Goal: Information Seeking & Learning: Learn about a topic

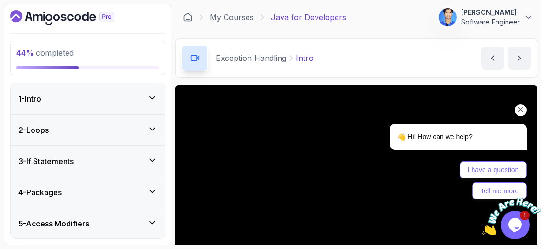
click at [521, 105] on div "Chat attention grabber" at bounding box center [521, 110] width 12 height 12
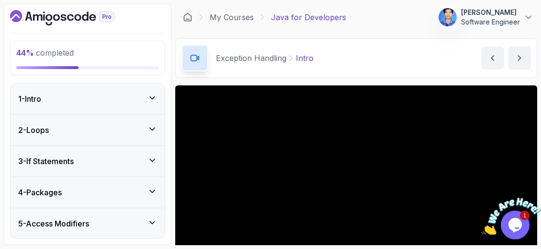
click at [536, 195] on icon "Close" at bounding box center [535, 193] width 9 height 9
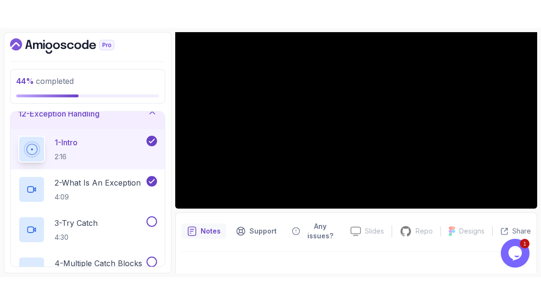
scroll to position [109, 0]
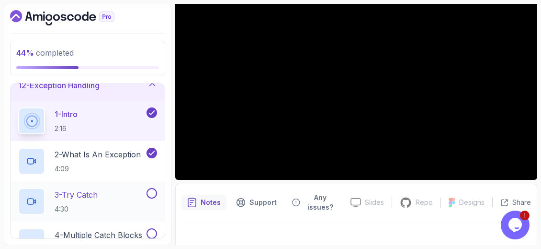
click at [108, 201] on div "3 - Try Catch 4:30" at bounding box center [81, 201] width 126 height 27
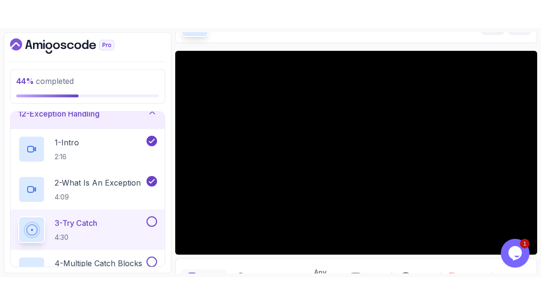
scroll to position [109, 0]
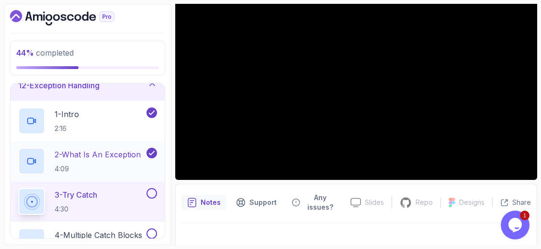
click at [102, 154] on p "2 - What Is An Exception" at bounding box center [98, 154] width 86 height 11
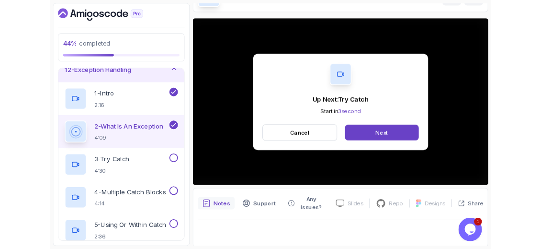
scroll to position [109, 0]
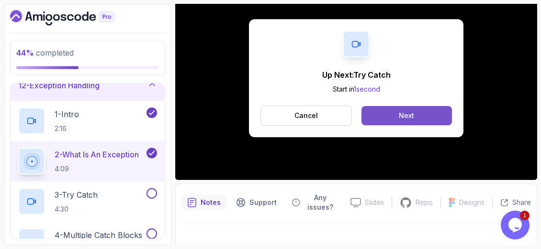
click at [398, 118] on button "Next" at bounding box center [407, 115] width 91 height 19
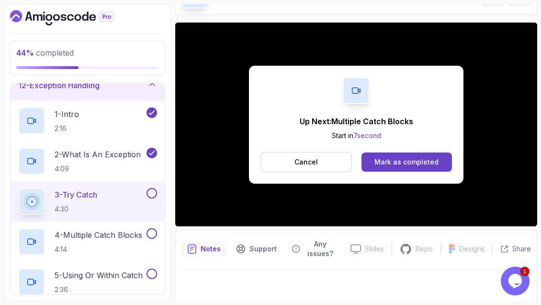
scroll to position [114, 0]
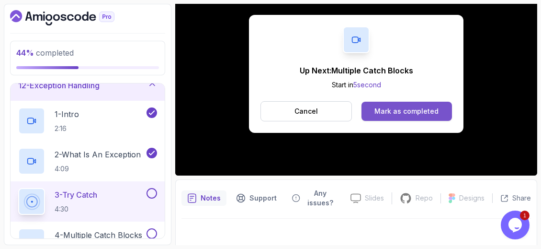
click at [395, 106] on div "Mark as completed" at bounding box center [407, 111] width 64 height 10
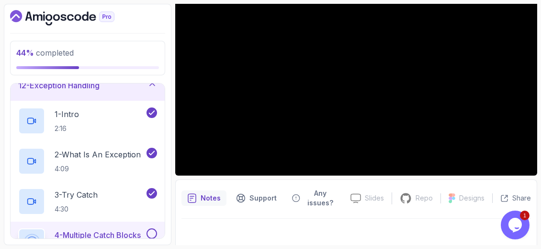
scroll to position [63, 0]
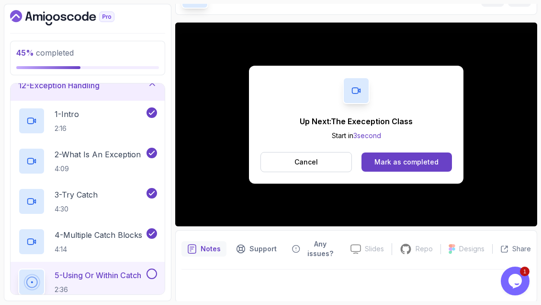
scroll to position [114, 0]
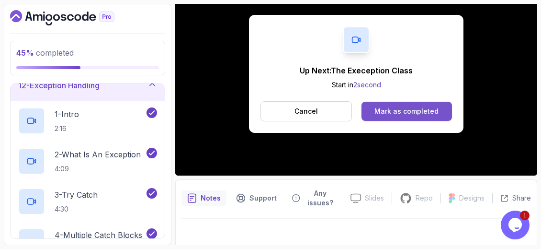
click at [385, 111] on div "Mark as completed" at bounding box center [407, 111] width 64 height 10
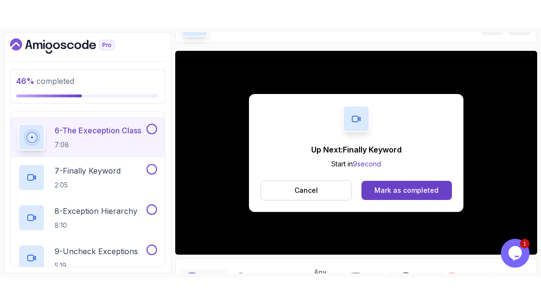
scroll to position [114, 0]
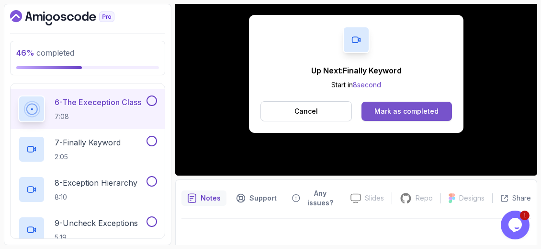
click at [380, 114] on div "Mark as completed" at bounding box center [407, 111] width 64 height 10
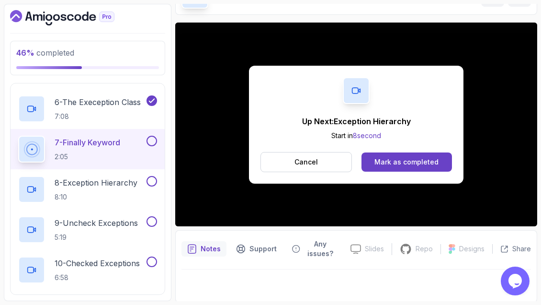
scroll to position [114, 0]
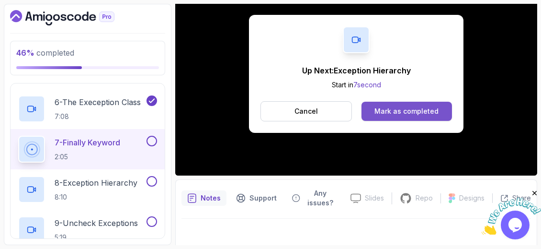
click at [389, 107] on div "Mark as completed" at bounding box center [407, 111] width 64 height 10
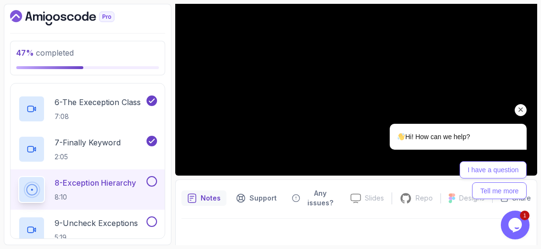
click at [520, 105] on div "Chat attention grabber" at bounding box center [521, 110] width 12 height 12
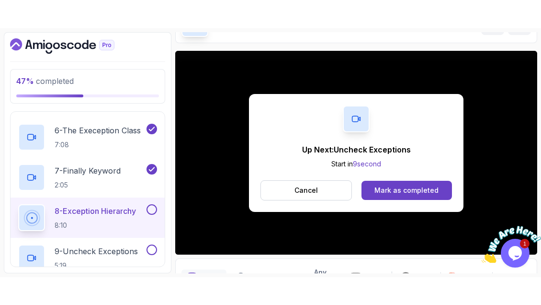
scroll to position [114, 0]
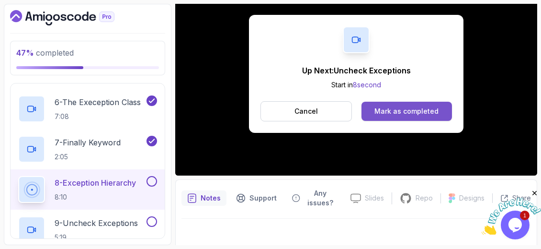
drag, startPoint x: 523, startPoint y: 200, endPoint x: 407, endPoint y: 102, distance: 152.3
click at [415, 78] on div "Up Next: Uncheck Exceptions Start in 8 second Cancel Mark as completed" at bounding box center [356, 74] width 215 height 118
click at [406, 114] on div "Mark as completed" at bounding box center [407, 111] width 64 height 10
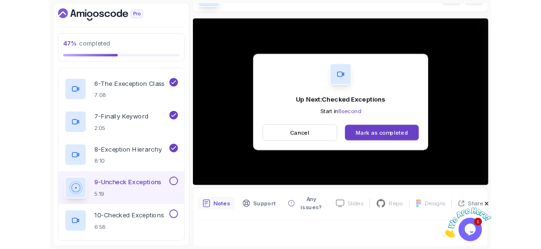
scroll to position [114, 0]
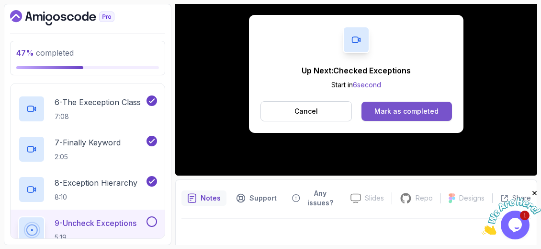
click at [405, 116] on button "Mark as completed" at bounding box center [407, 111] width 91 height 19
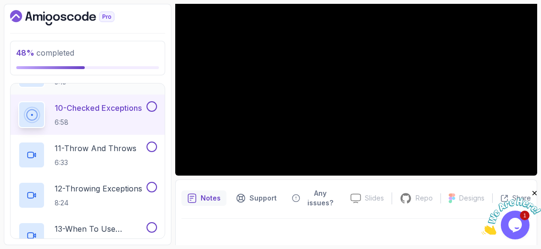
scroll to position [686, 0]
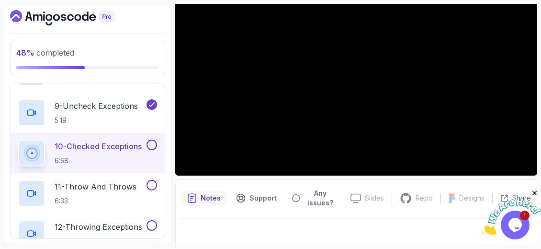
click at [536, 192] on icon "Close" at bounding box center [535, 193] width 9 height 9
